Goal: Find specific page/section: Find specific page/section

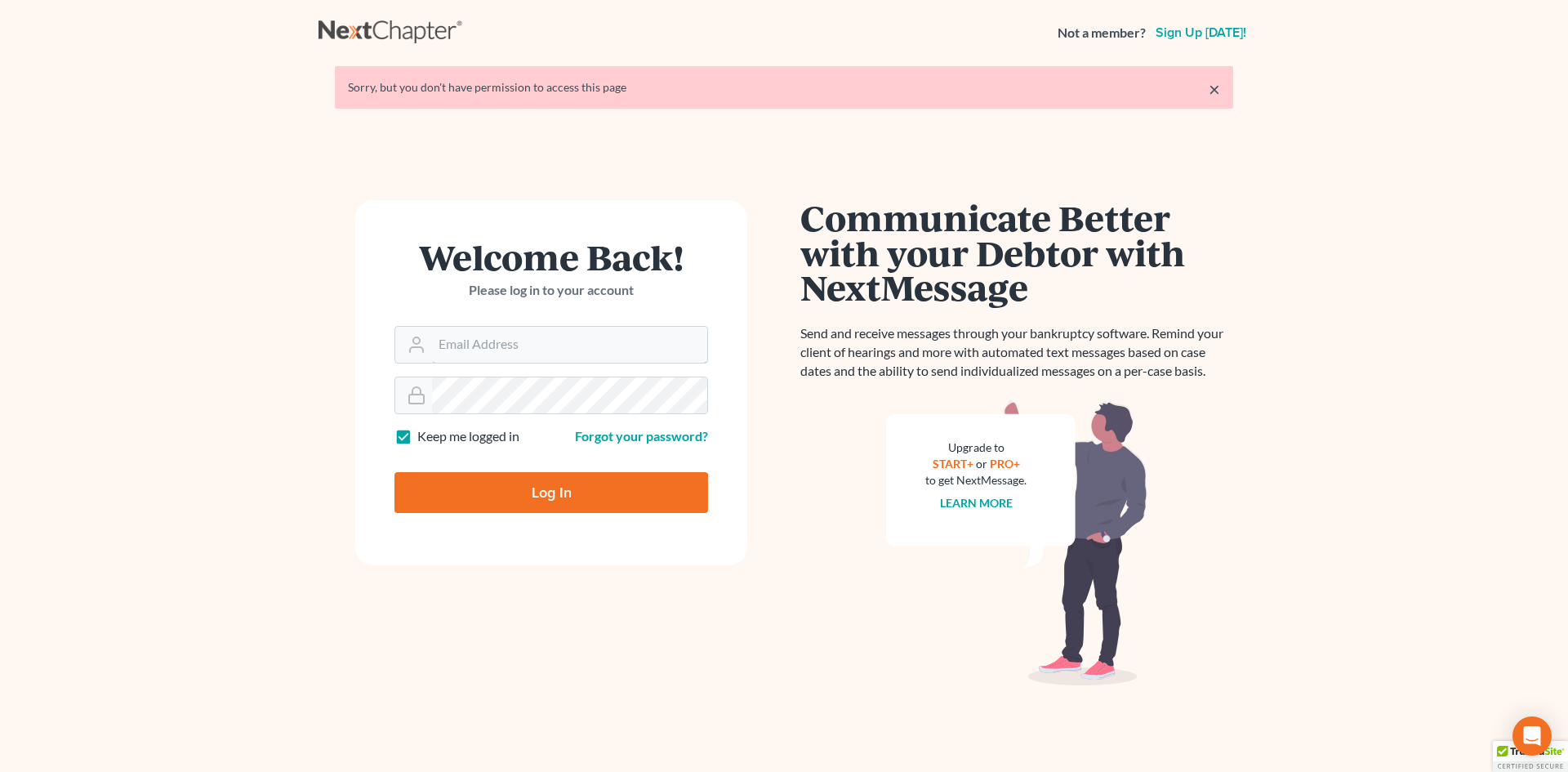
type input "[EMAIL_ADDRESS][DOMAIN_NAME]"
click at [526, 492] on input "Log In" at bounding box center [552, 493] width 314 height 41
type input "Thinking..."
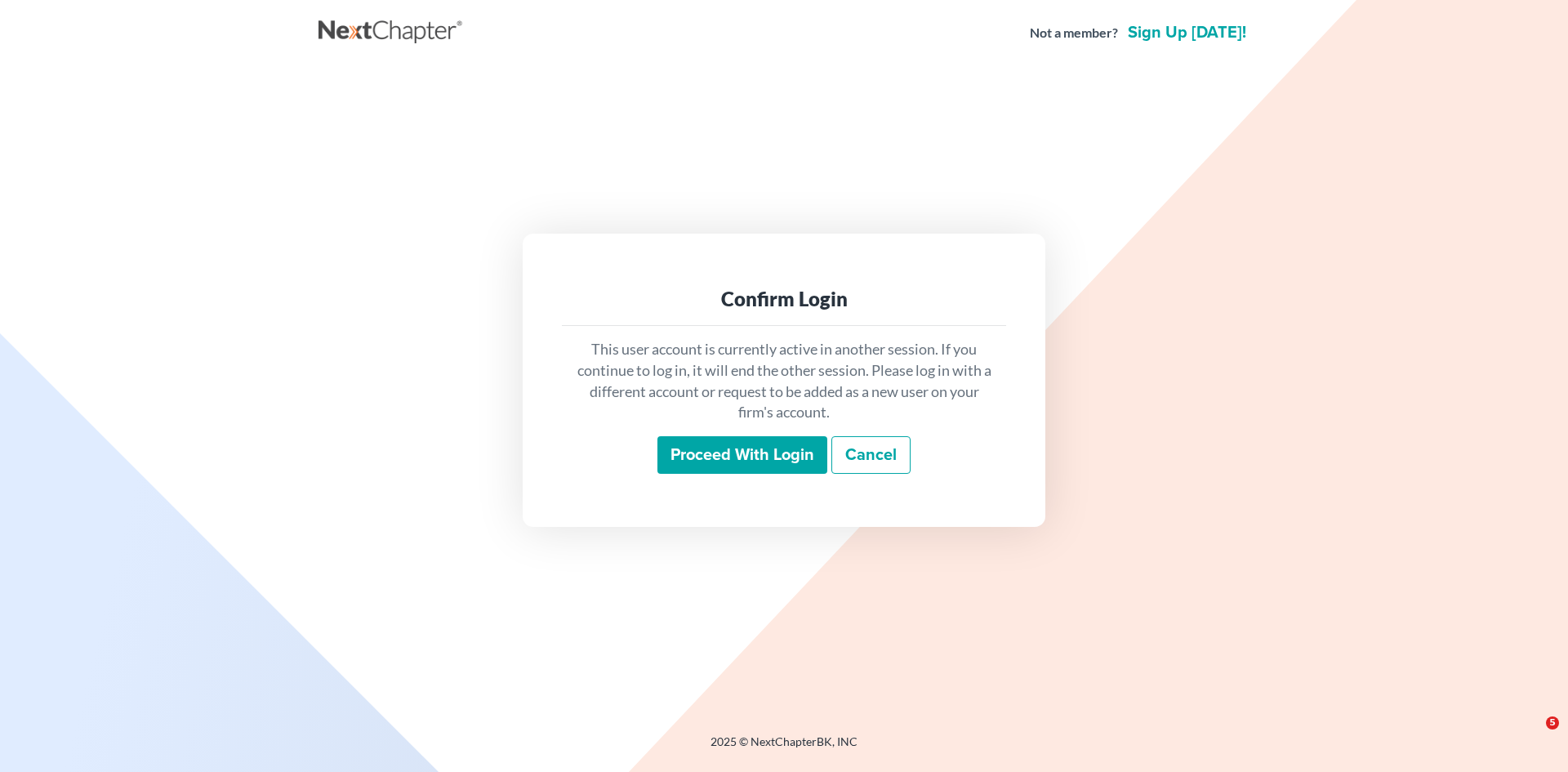
click at [735, 454] on input "Proceed with login" at bounding box center [742, 455] width 170 height 38
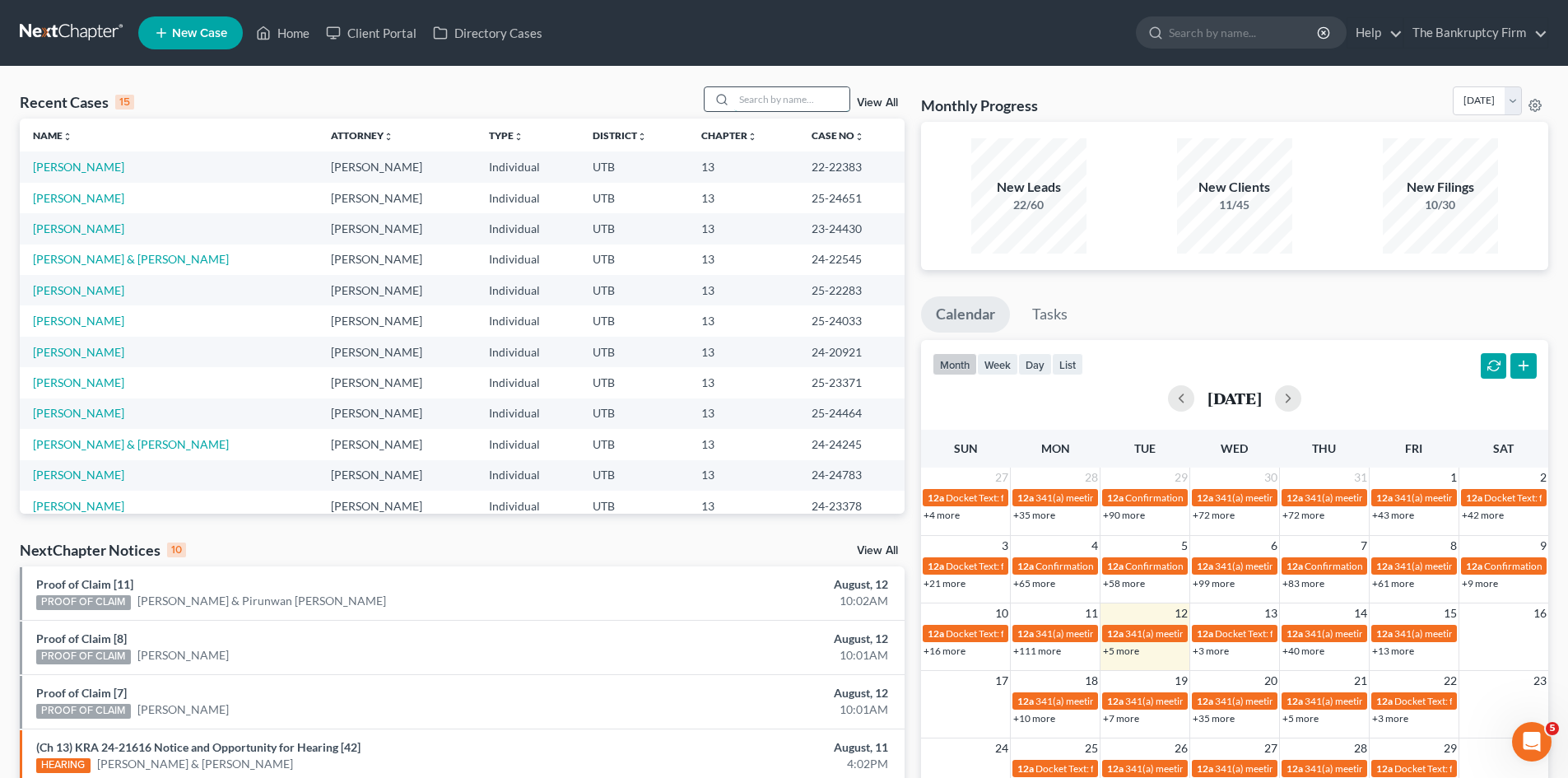
click at [772, 90] on input "search" at bounding box center [792, 100] width 115 height 24
type input "[PERSON_NAME]"
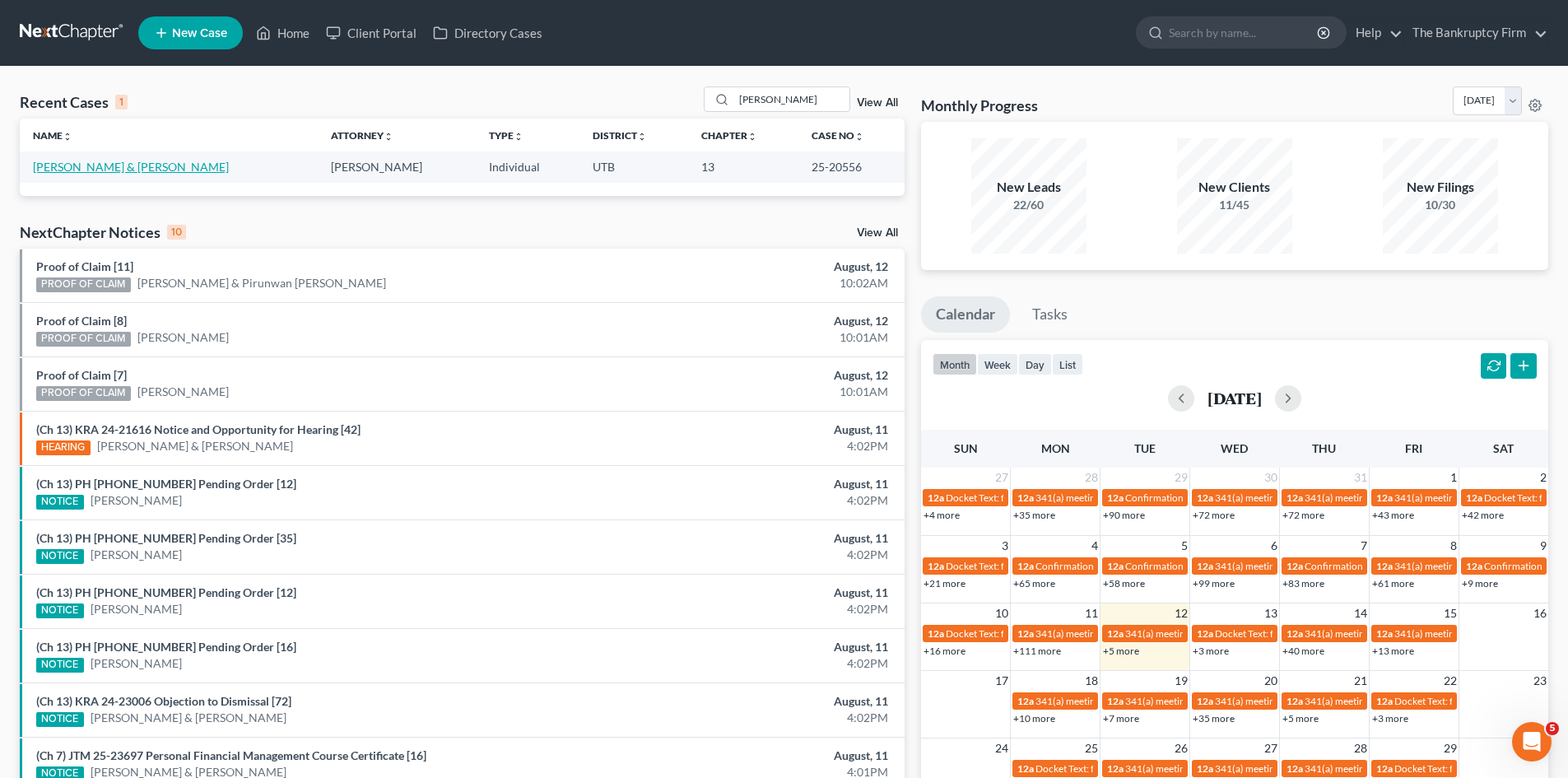
click at [73, 168] on link "[PERSON_NAME] & [PERSON_NAME]" at bounding box center [131, 167] width 196 height 14
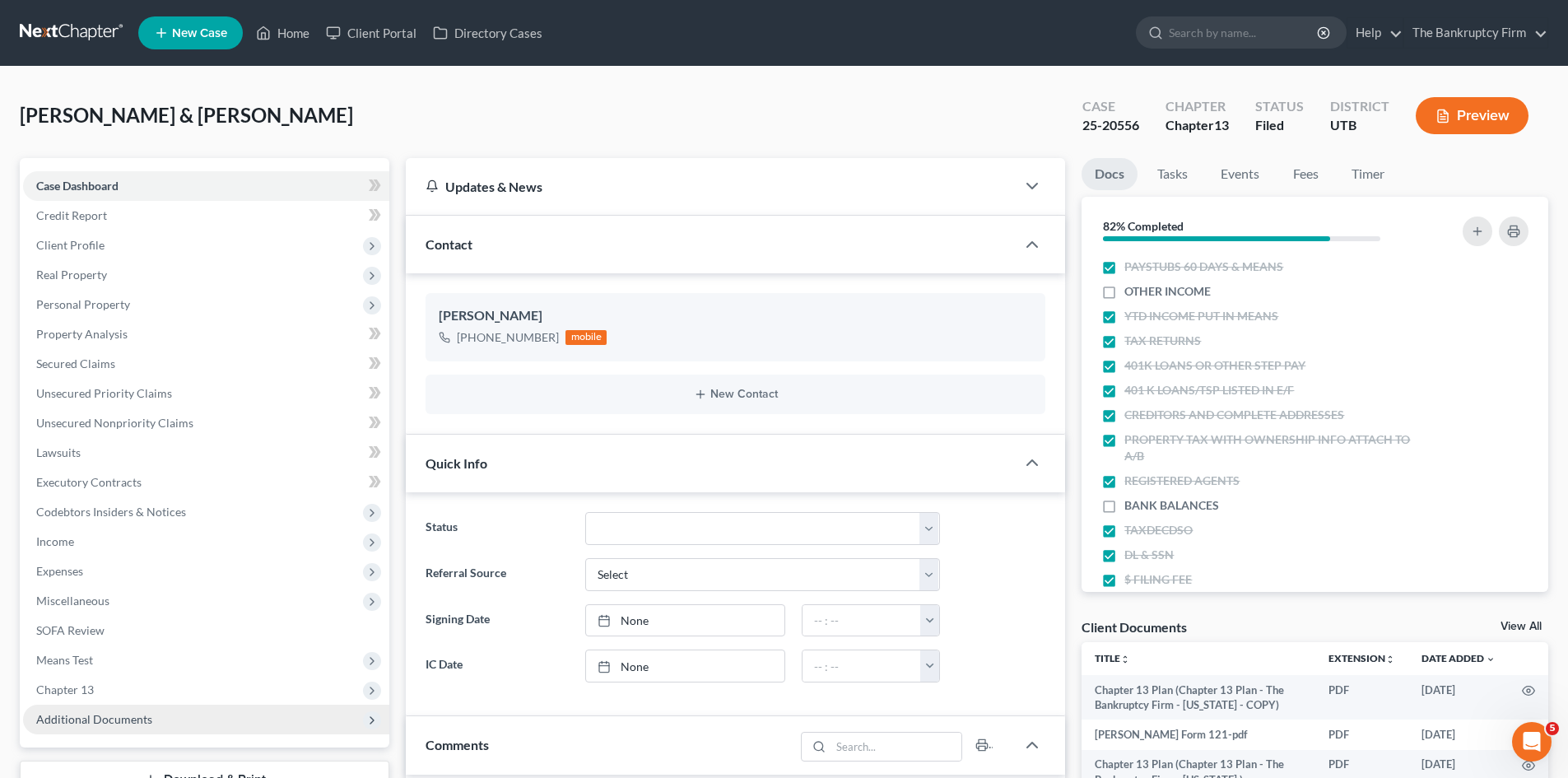
scroll to position [30, 0]
click at [100, 712] on span "Additional Documents" at bounding box center [94, 719] width 116 height 14
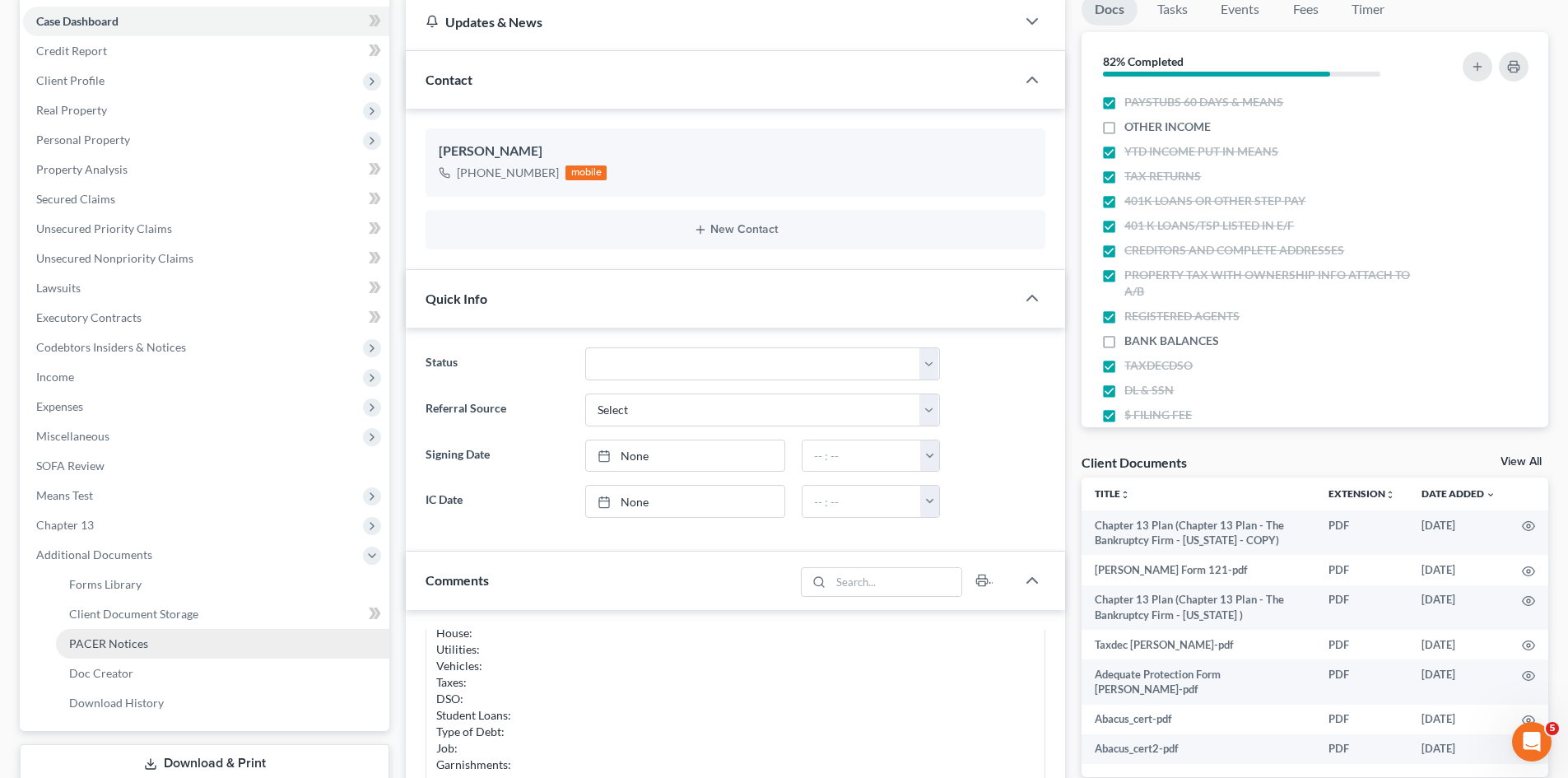
click at [120, 646] on span "PACER Notices" at bounding box center [108, 643] width 79 height 14
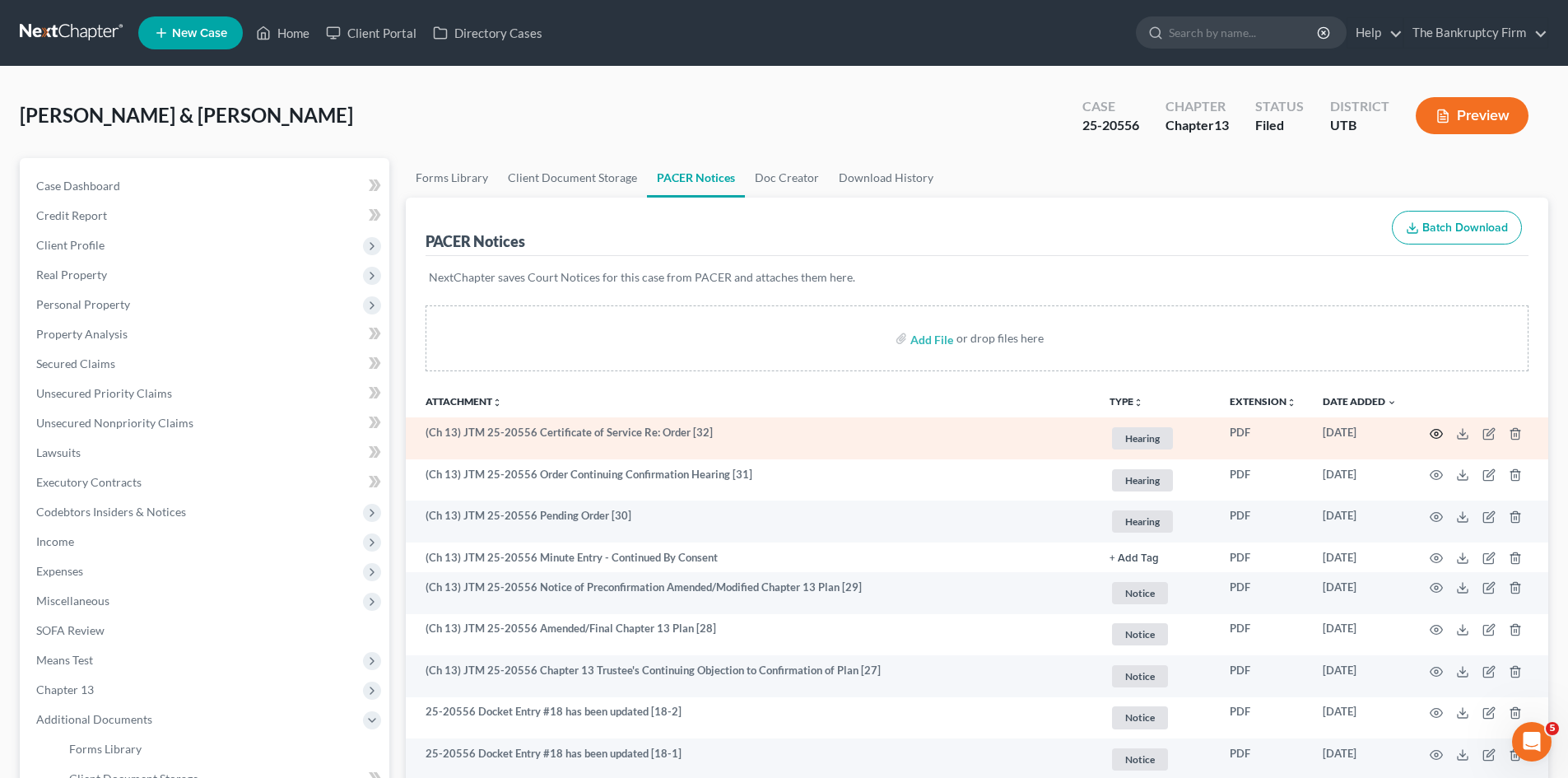
click at [1434, 430] on icon "button" at bounding box center [1436, 433] width 12 height 9
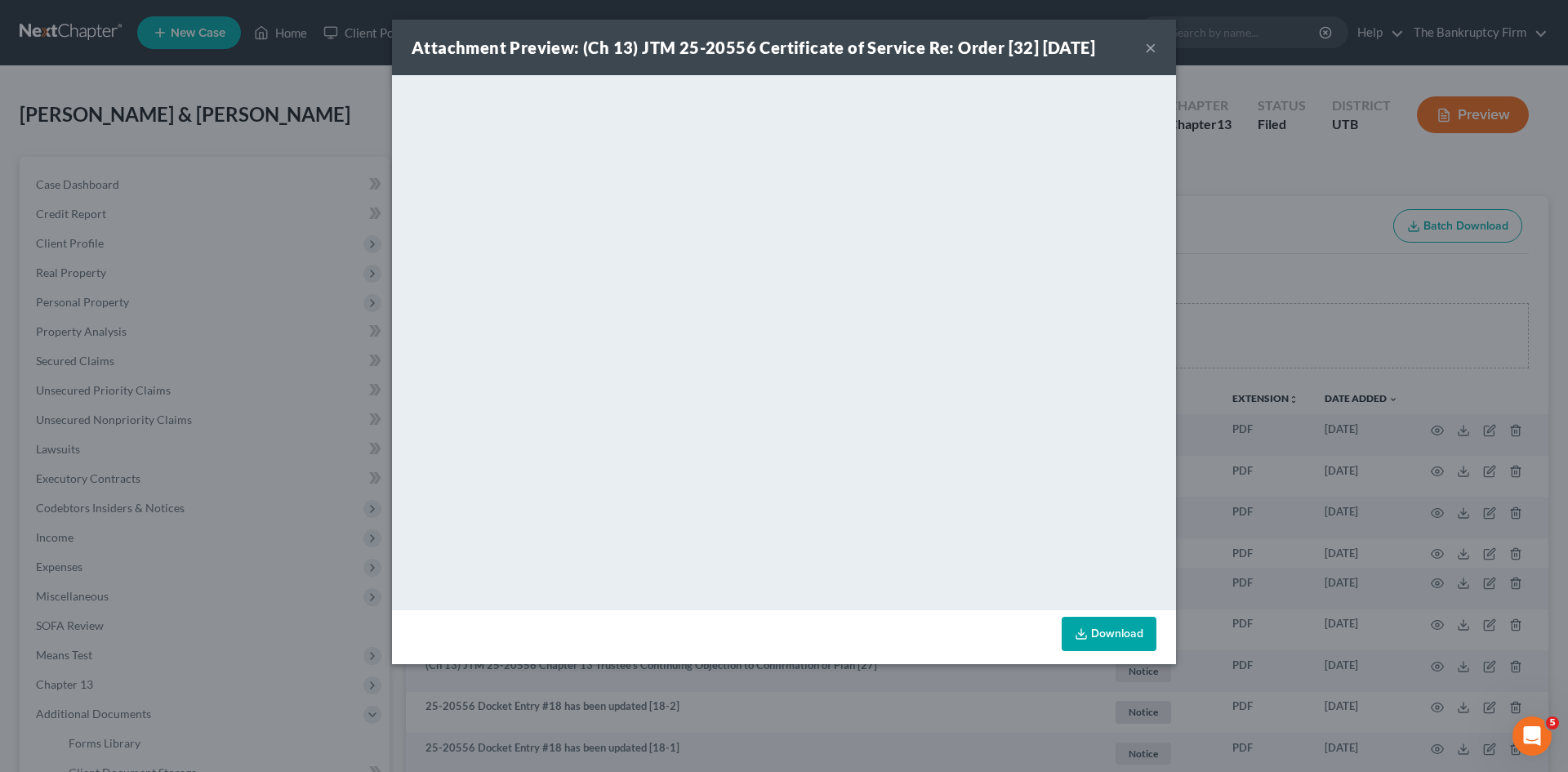
click at [1149, 44] on button "×" at bounding box center [1150, 47] width 11 height 20
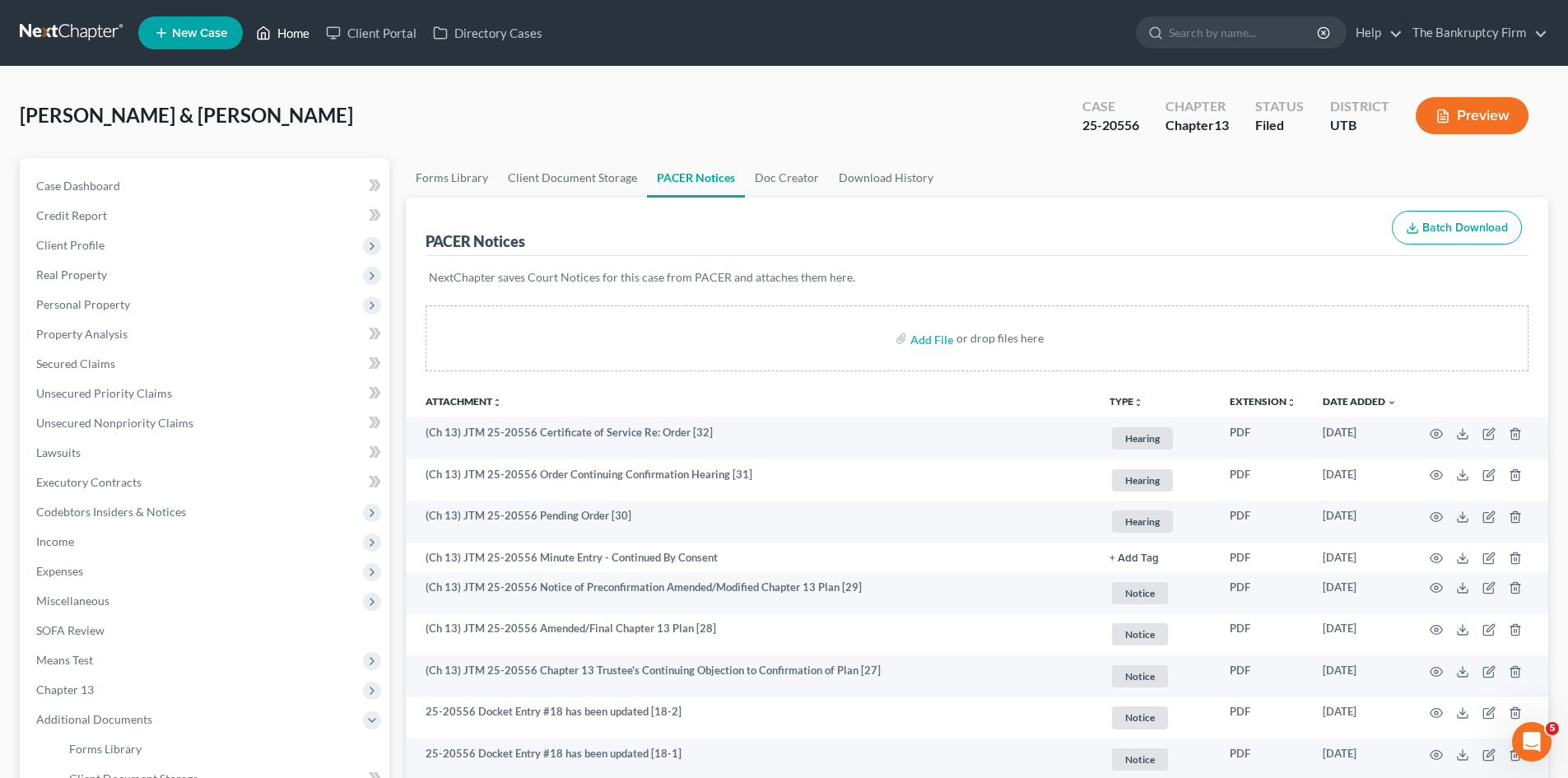
click at [284, 33] on link "Home" at bounding box center [282, 33] width 70 height 29
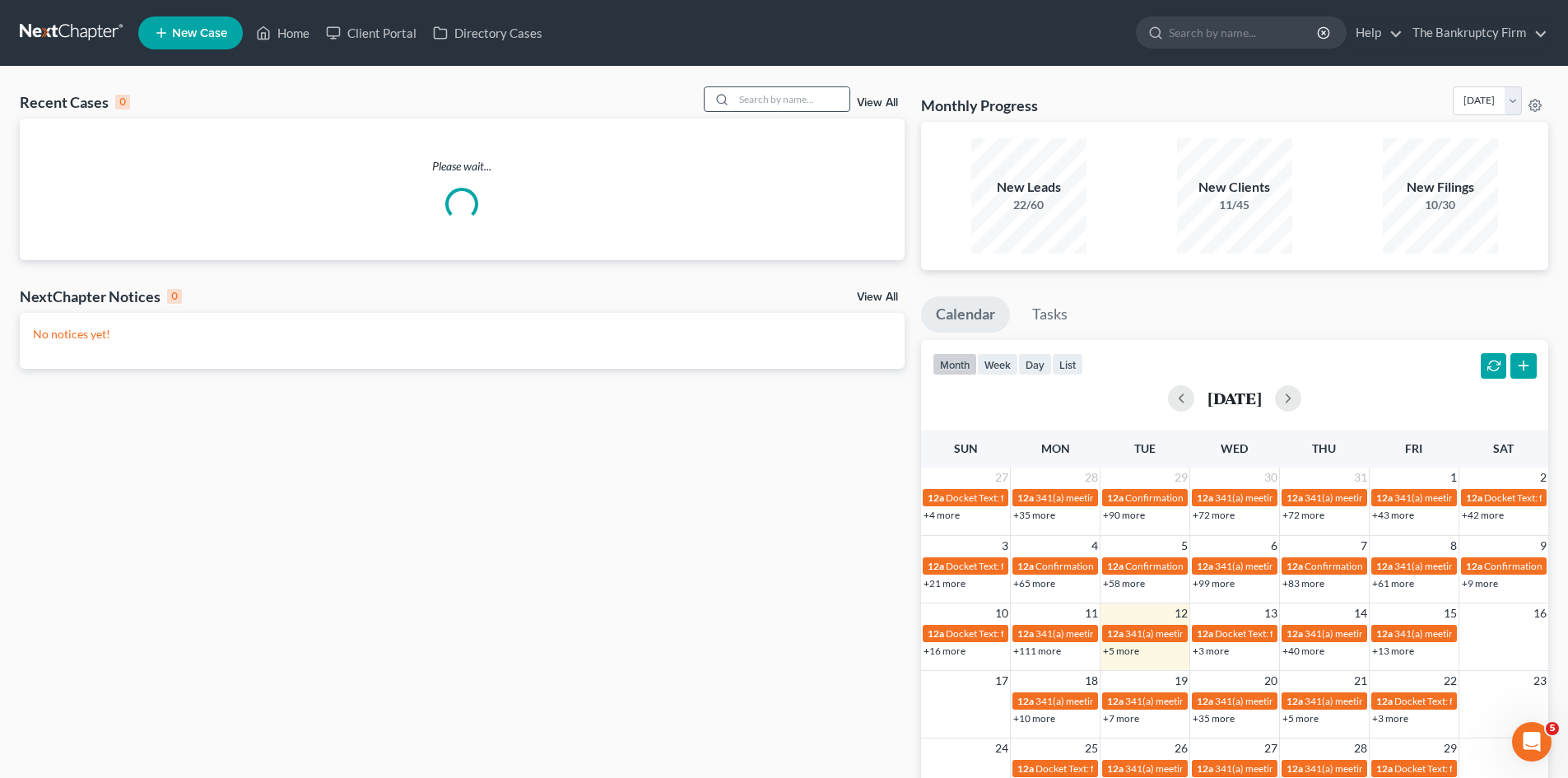
click at [747, 98] on input "search" at bounding box center [792, 100] width 115 height 24
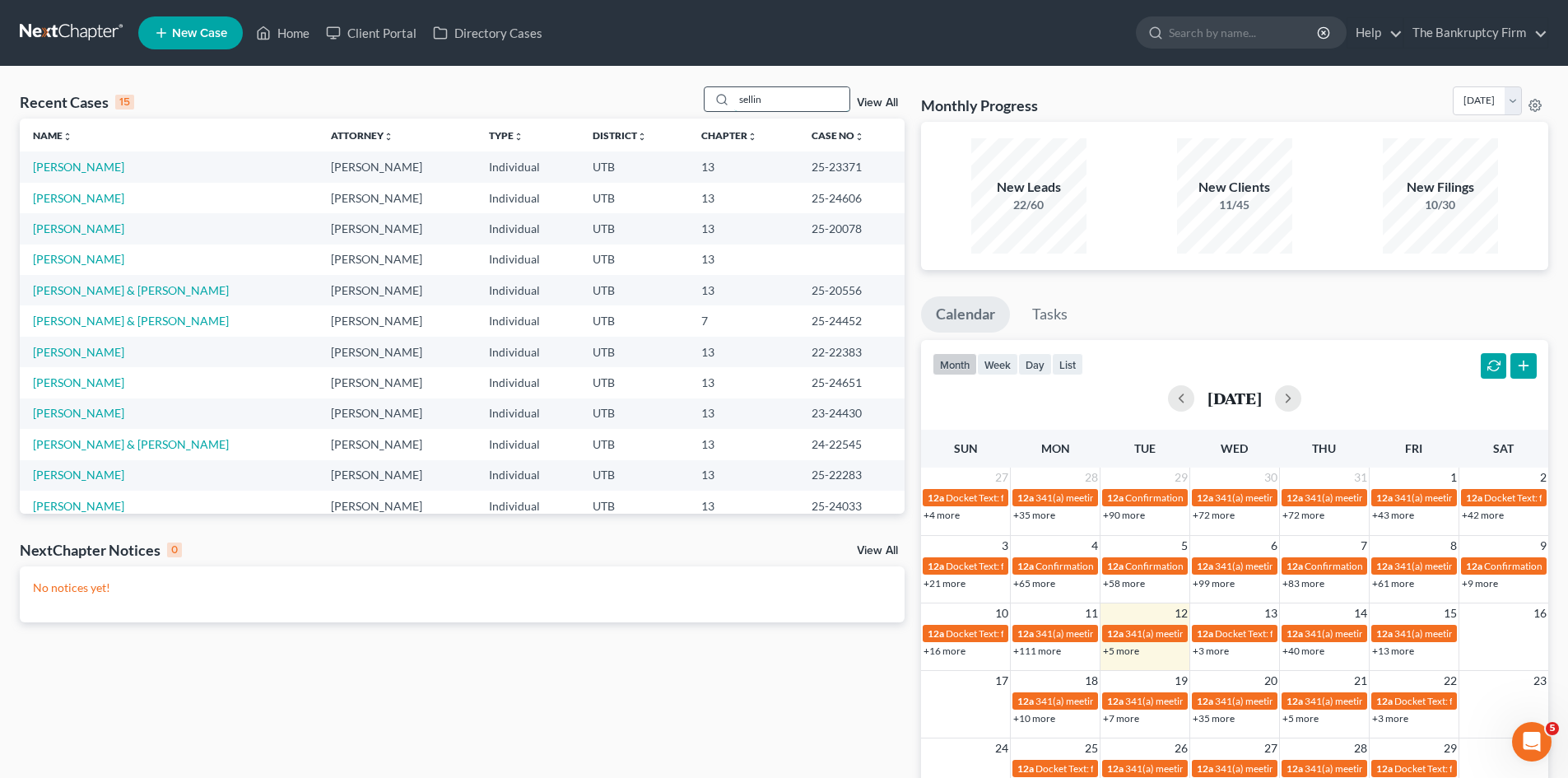
type input "sellin"
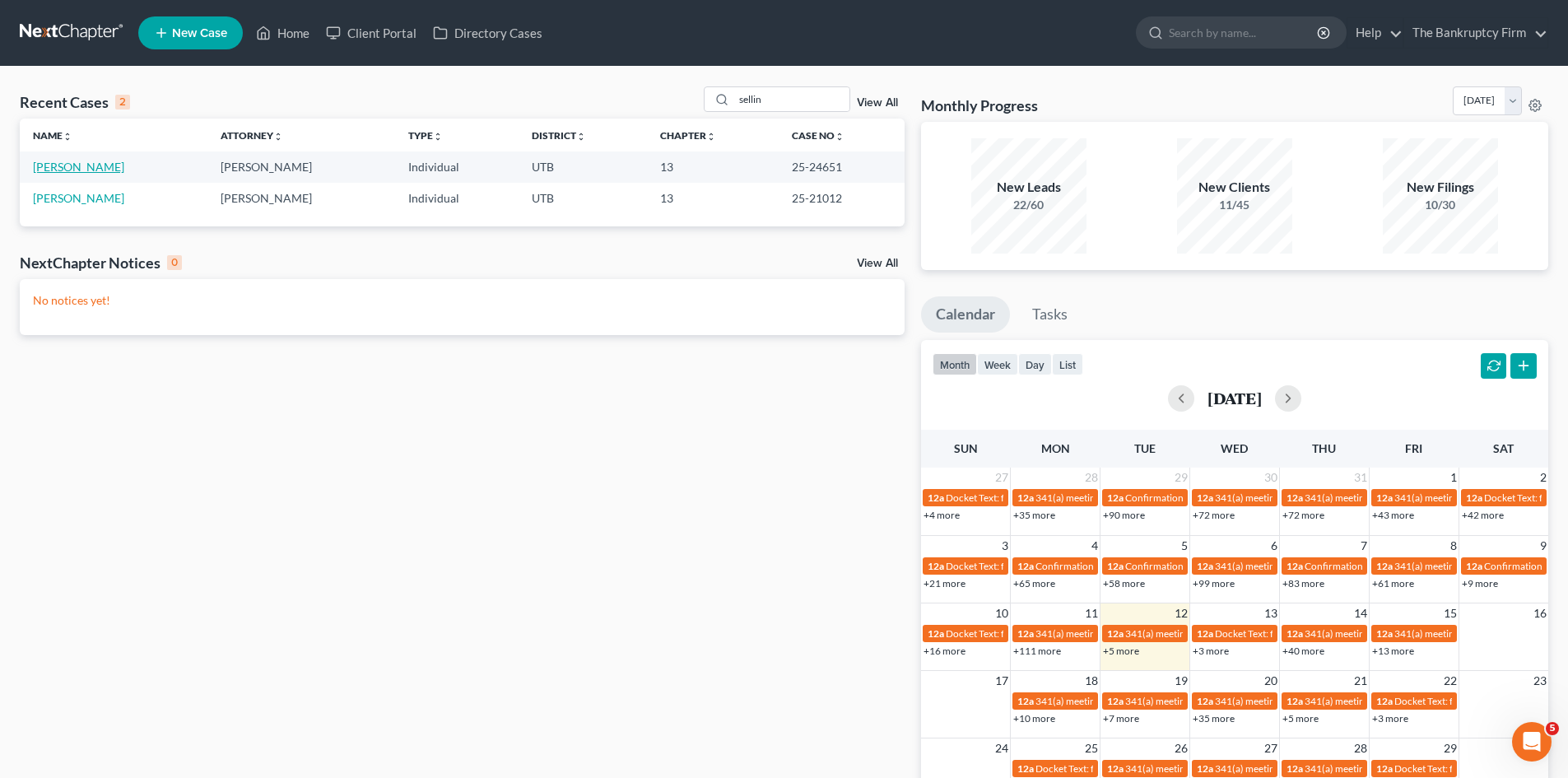
click at [84, 167] on link "[PERSON_NAME]" at bounding box center [78, 167] width 91 height 14
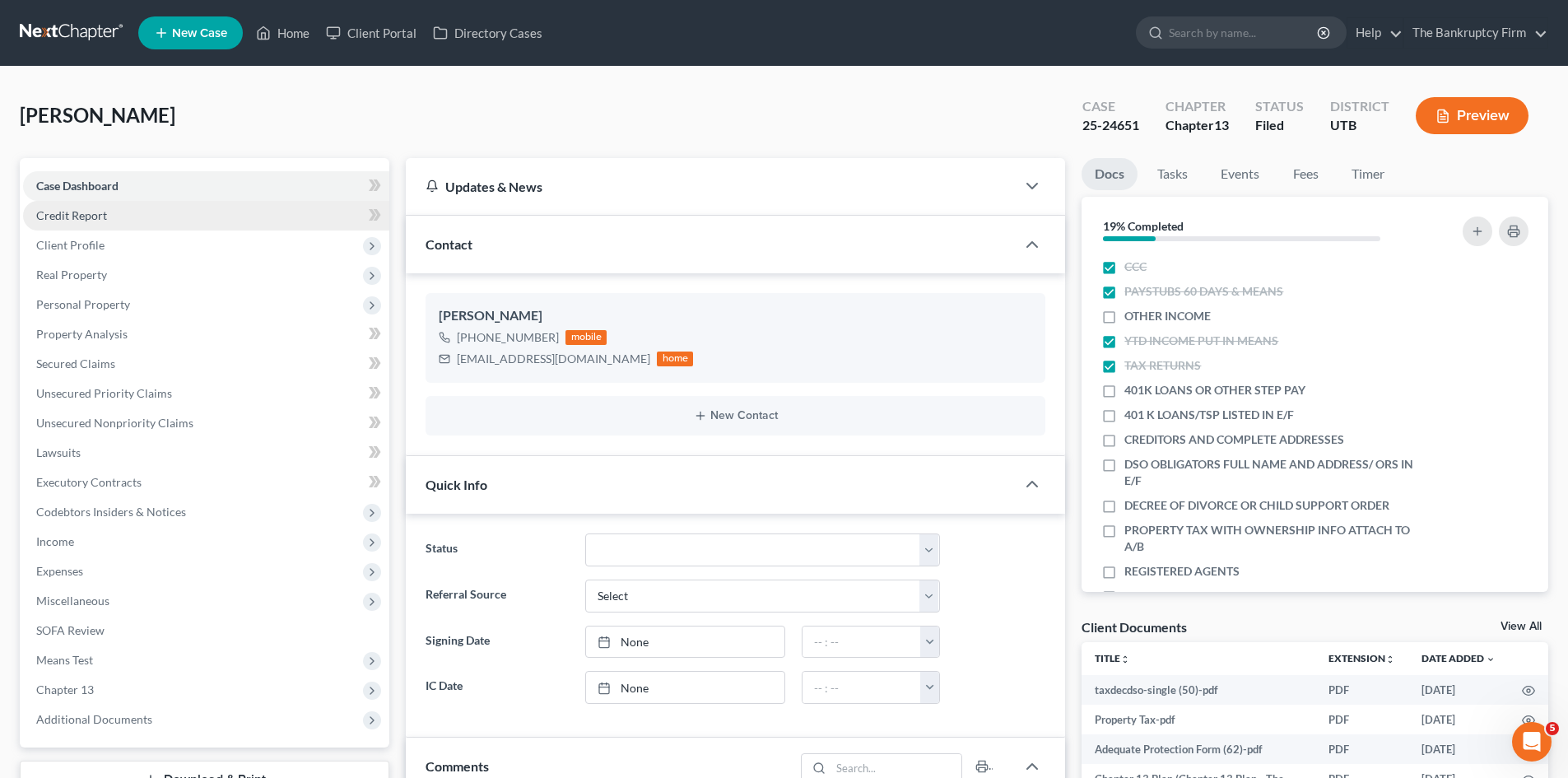
scroll to position [131, 0]
